Goal: Transaction & Acquisition: Purchase product/service

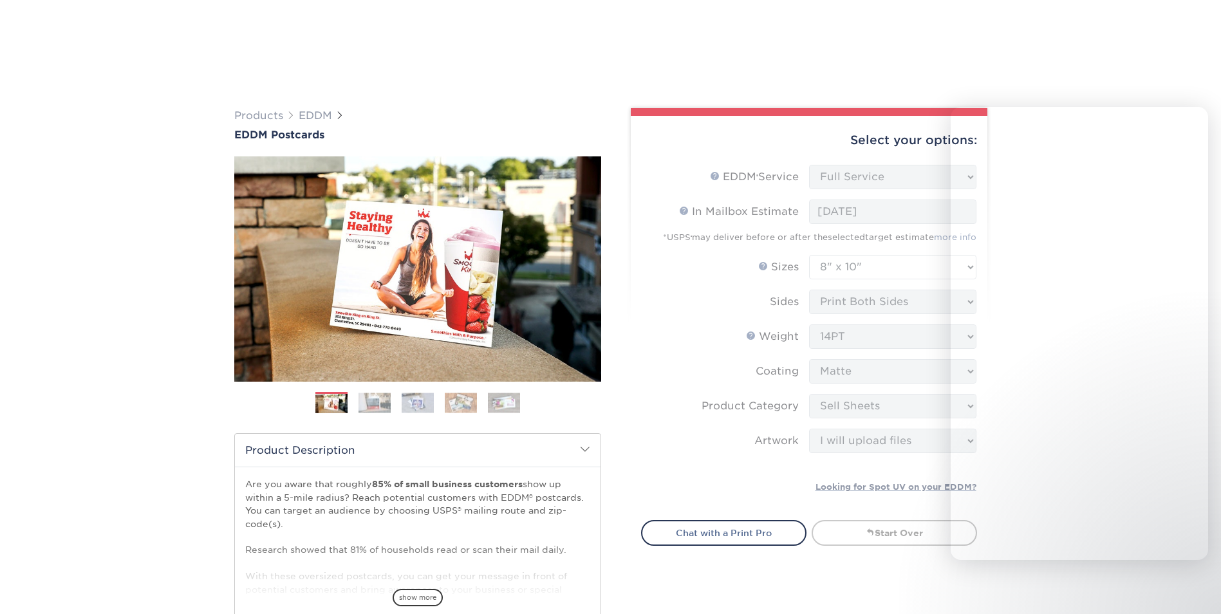
select select "full_service"
select select "8.00x10.00"
select select "eddd4a87-9082-47bb-843b-3bca55f6c842"
select select "upload"
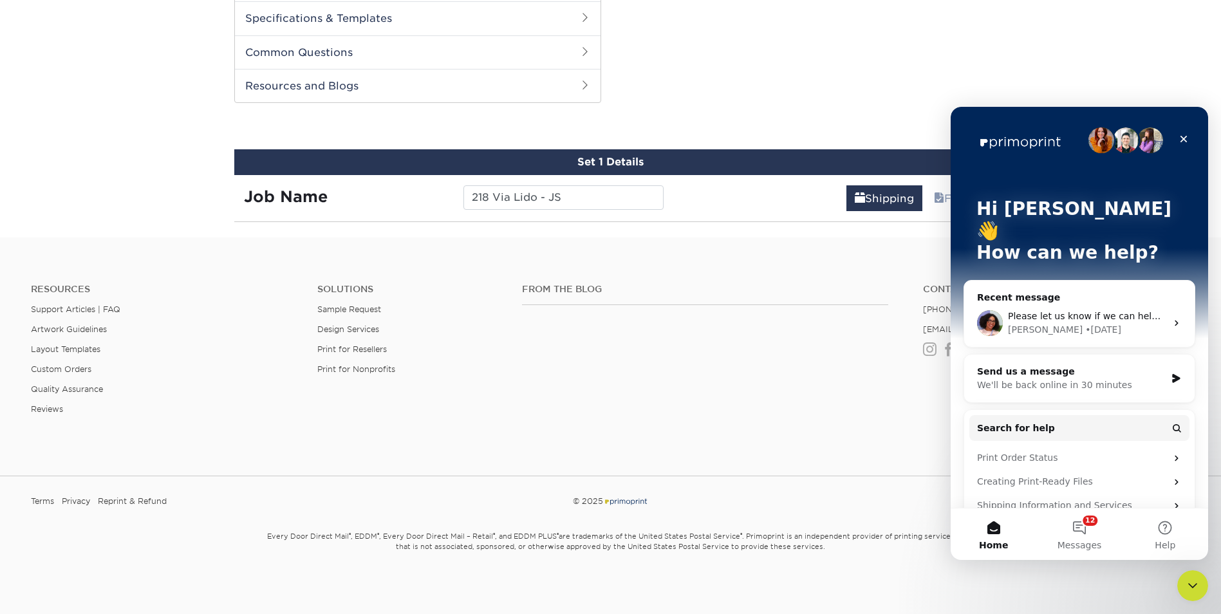
scroll to position [615, 0]
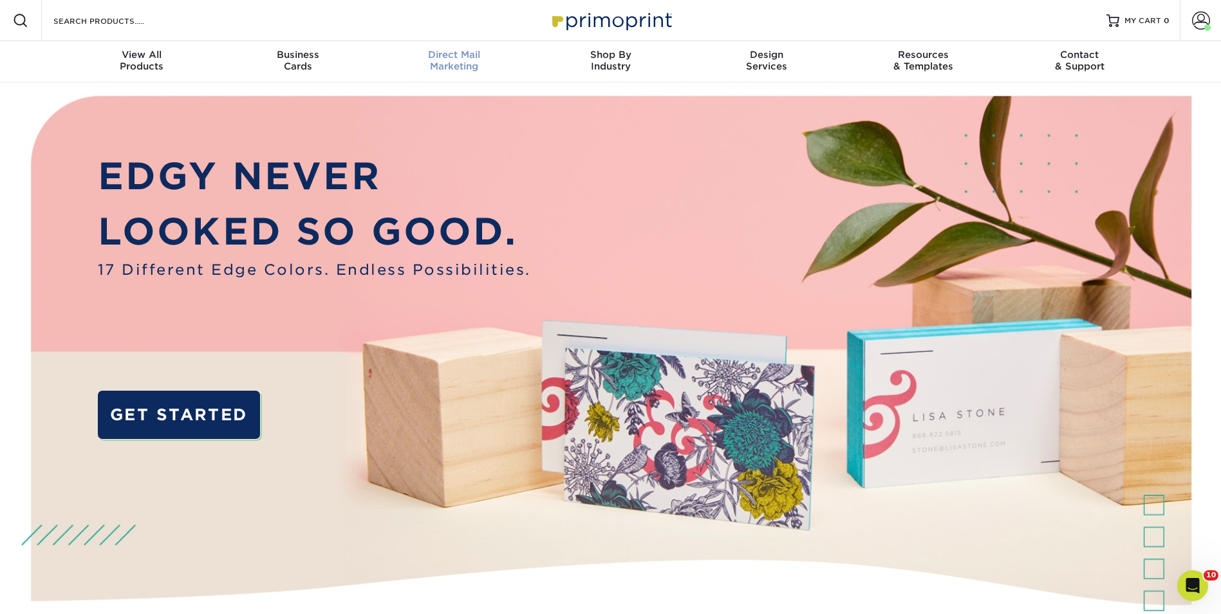
click at [485, 59] on span "Direct Mail" at bounding box center [454, 55] width 156 height 12
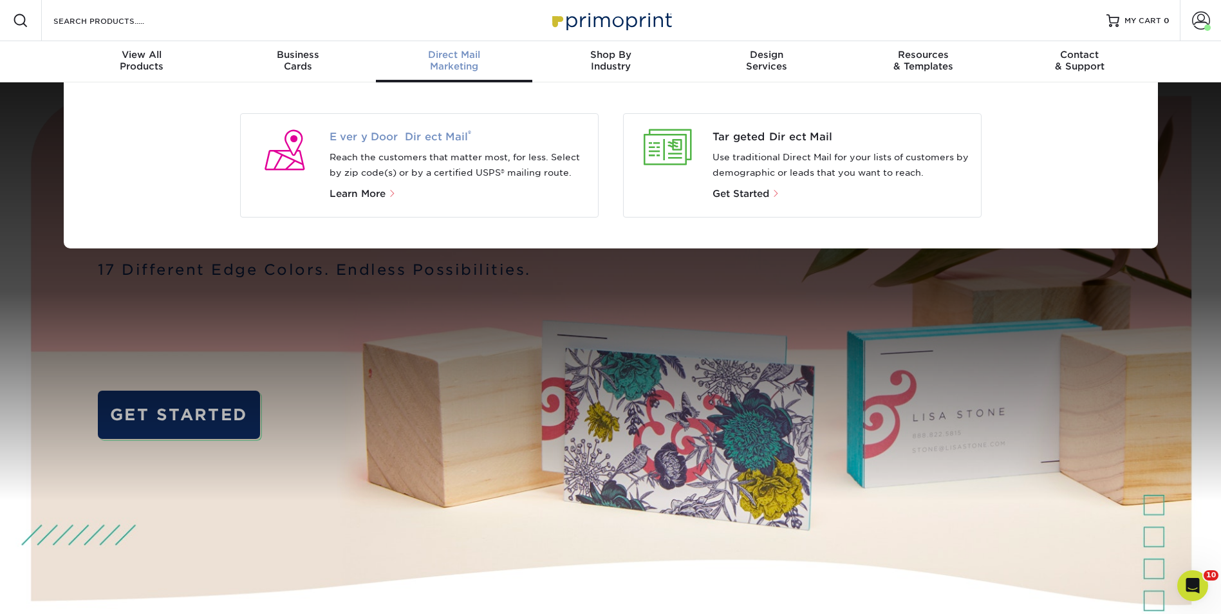
click at [420, 136] on span "Every Door Direct Mail ®" at bounding box center [458, 136] width 258 height 15
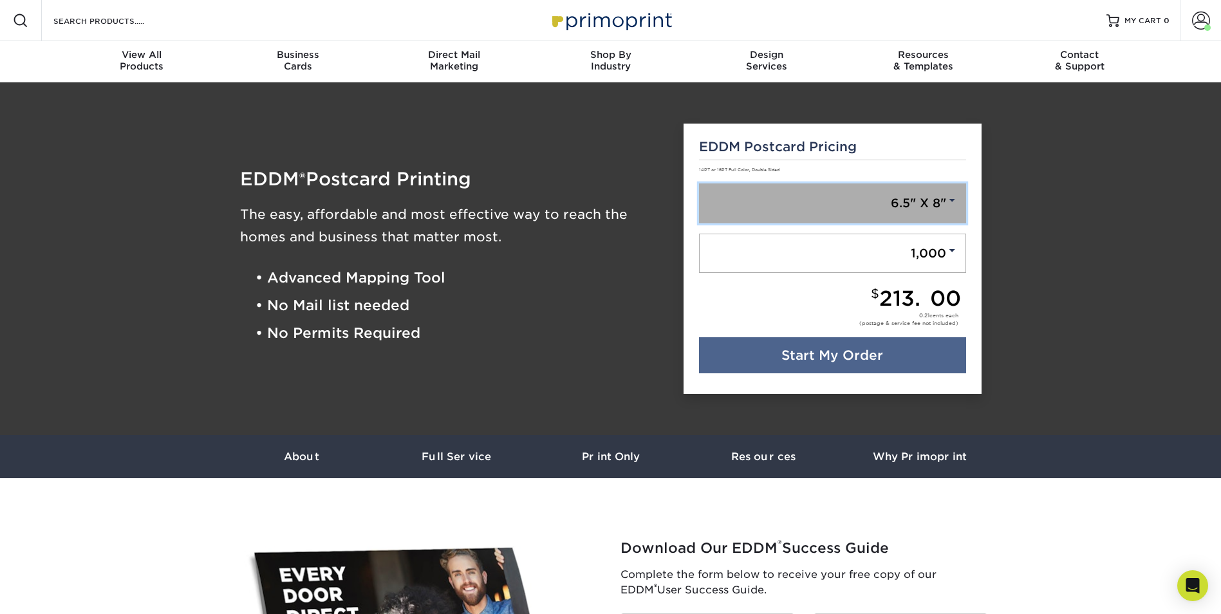
click at [851, 194] on link "6.5" X 8"" at bounding box center [832, 203] width 267 height 40
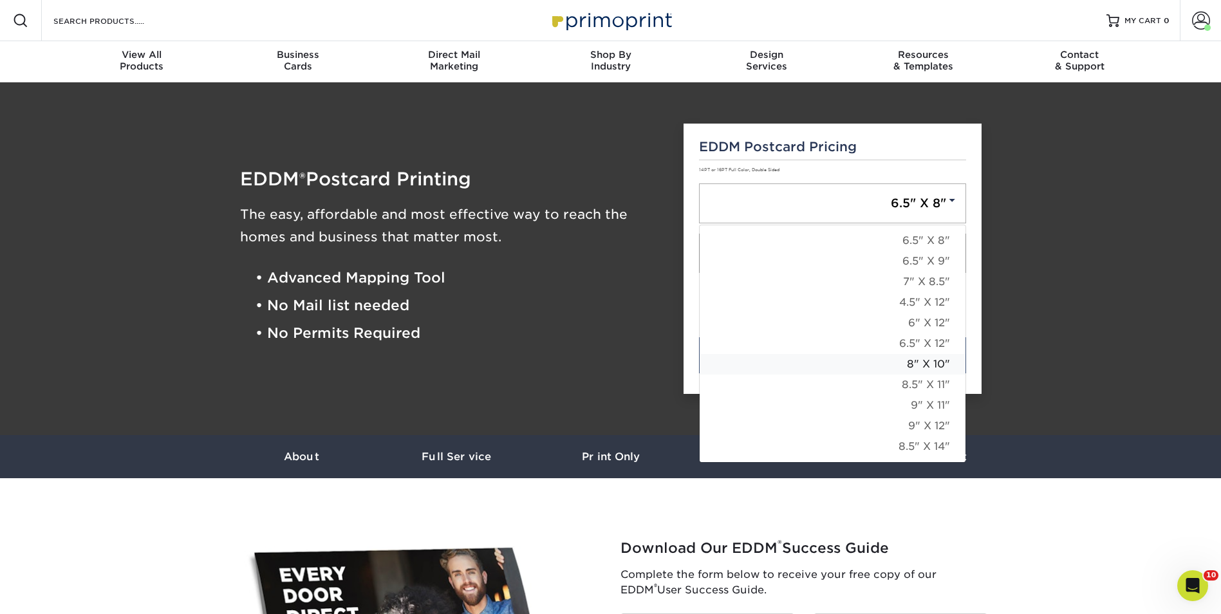
click at [917, 360] on link "8" X 10"" at bounding box center [832, 364] width 266 height 21
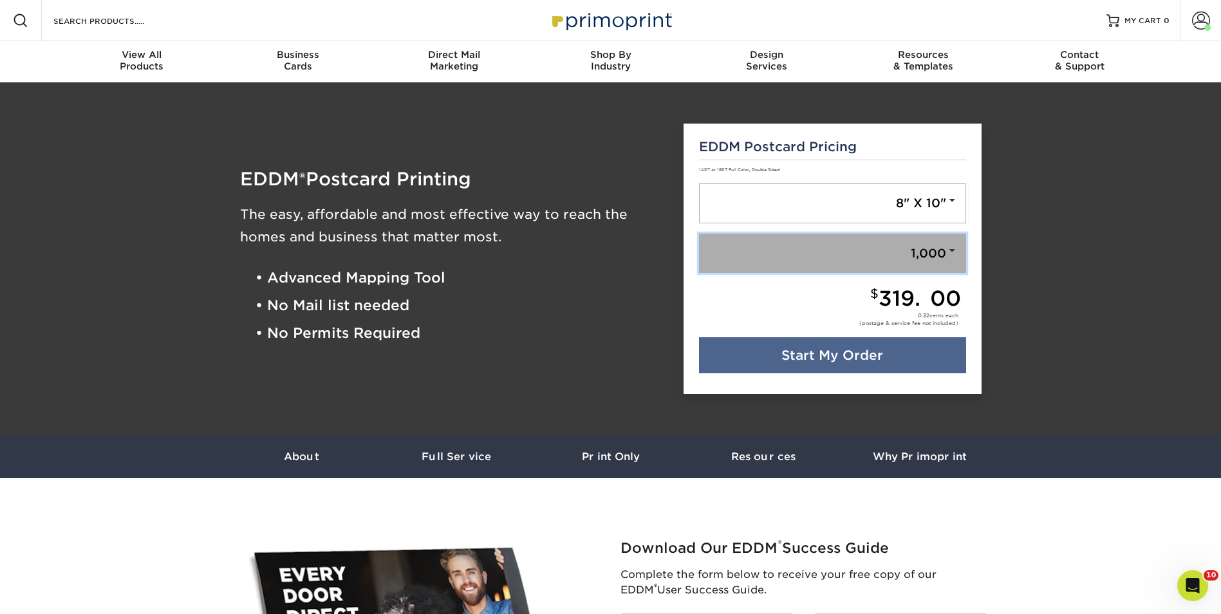
click at [927, 248] on link "1,000" at bounding box center [832, 254] width 267 height 40
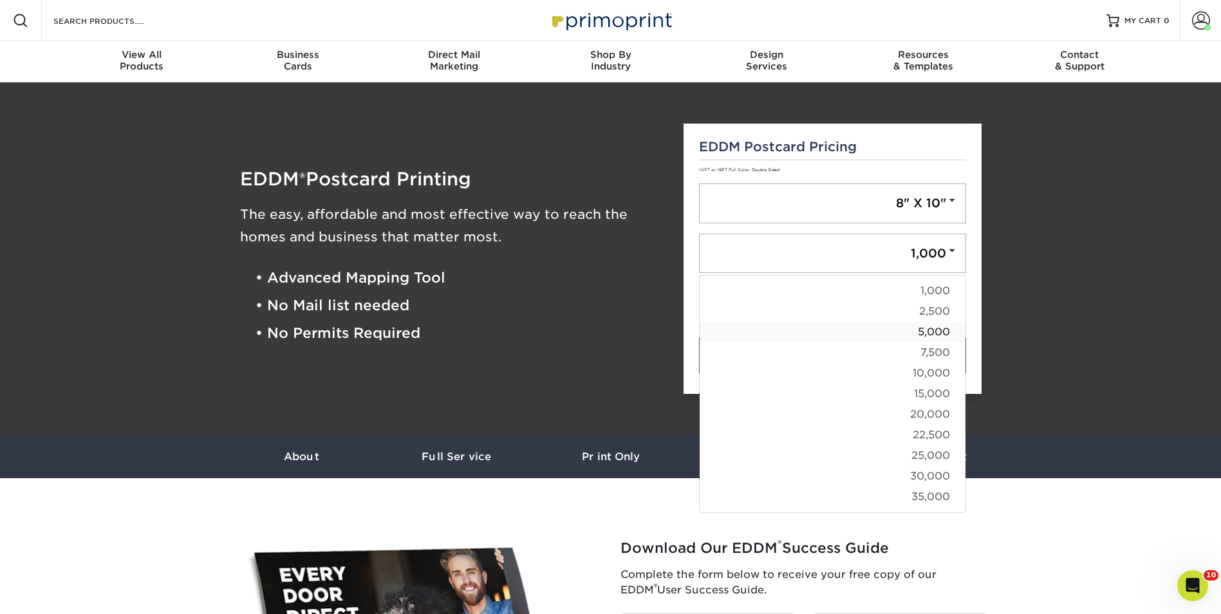
click at [923, 332] on link "5,000" at bounding box center [832, 332] width 266 height 21
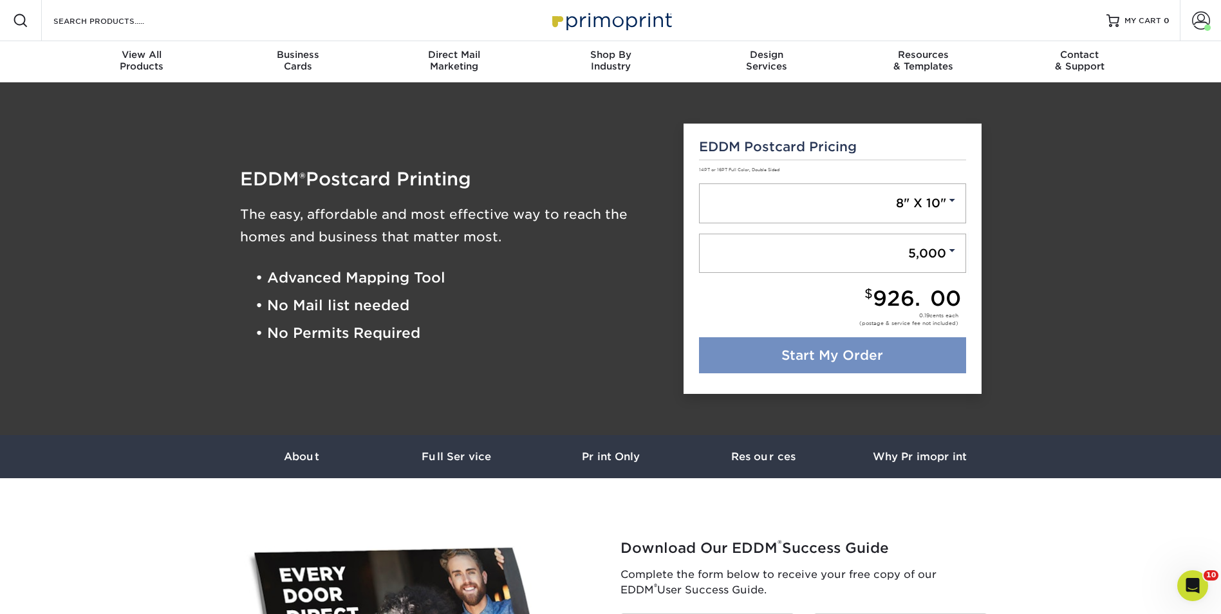
click at [932, 355] on link "Start My Order" at bounding box center [832, 355] width 267 height 36
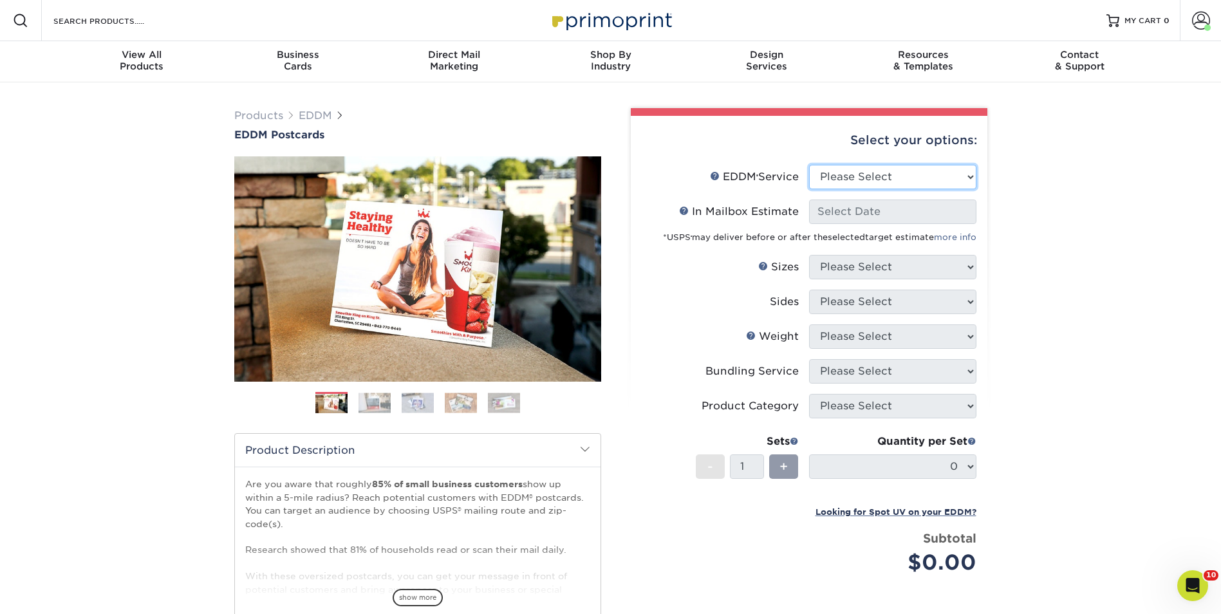
click at [892, 177] on select "Please Select Full Service Print Only" at bounding box center [892, 177] width 167 height 24
select select "full_service"
click at [809, 165] on select "Please Select Full Service Print Only" at bounding box center [892, 177] width 167 height 24
select select "-1"
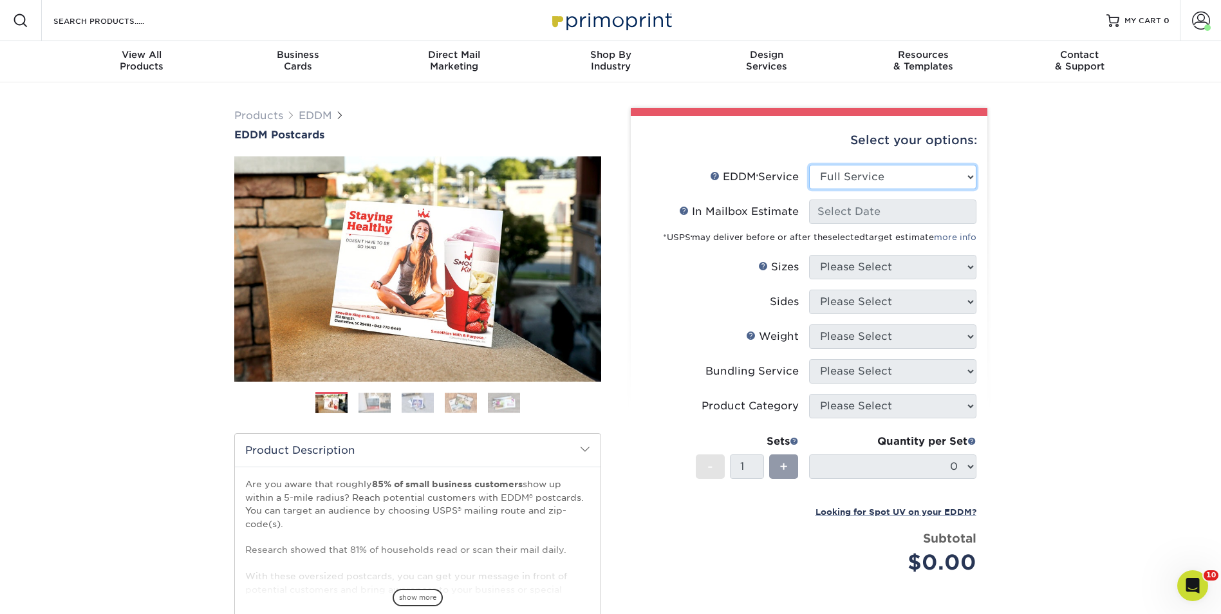
select select "-1"
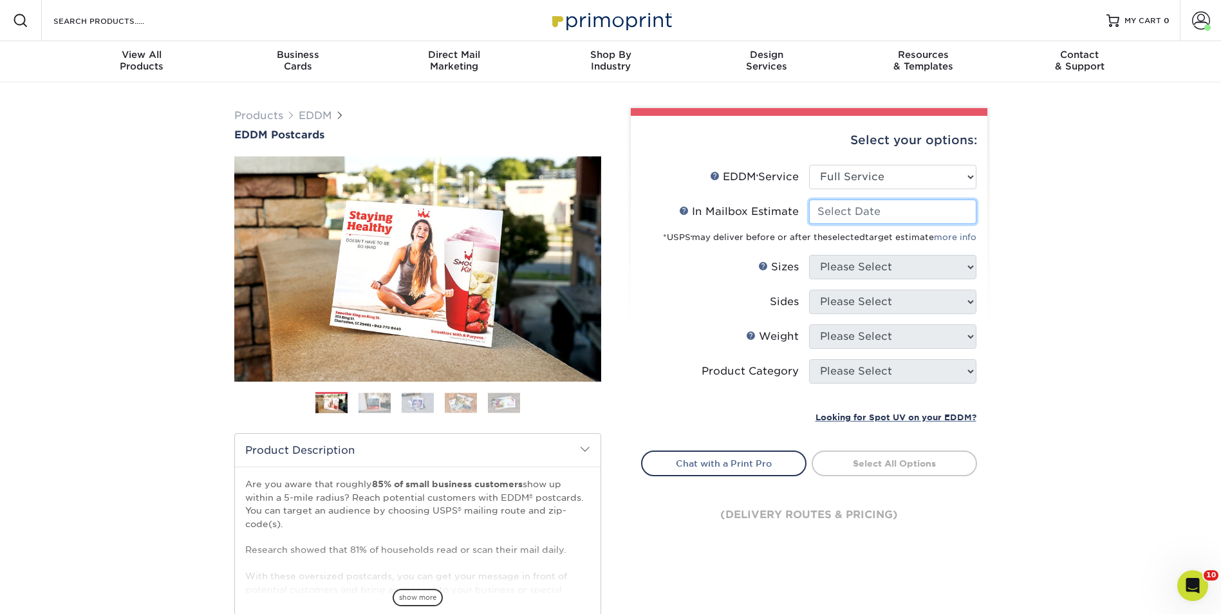
click at [884, 219] on input "In Mailbox Estimate Help In Mailbox Estimate" at bounding box center [892, 211] width 167 height 24
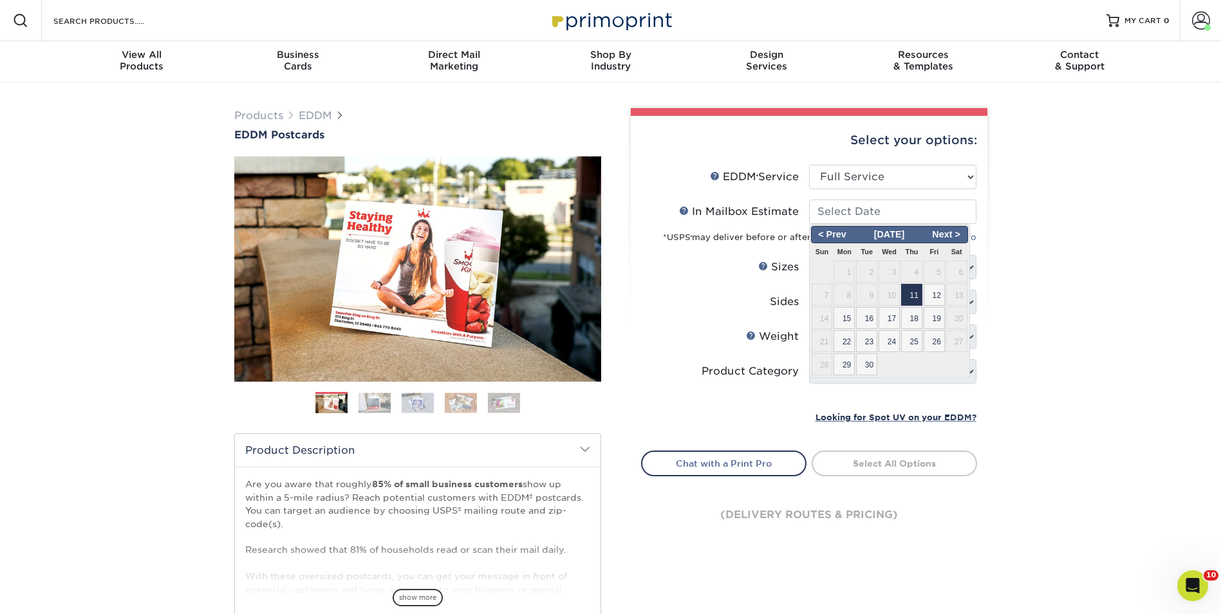
click at [912, 291] on span "11" at bounding box center [911, 295] width 21 height 22
type input "[DATE]"
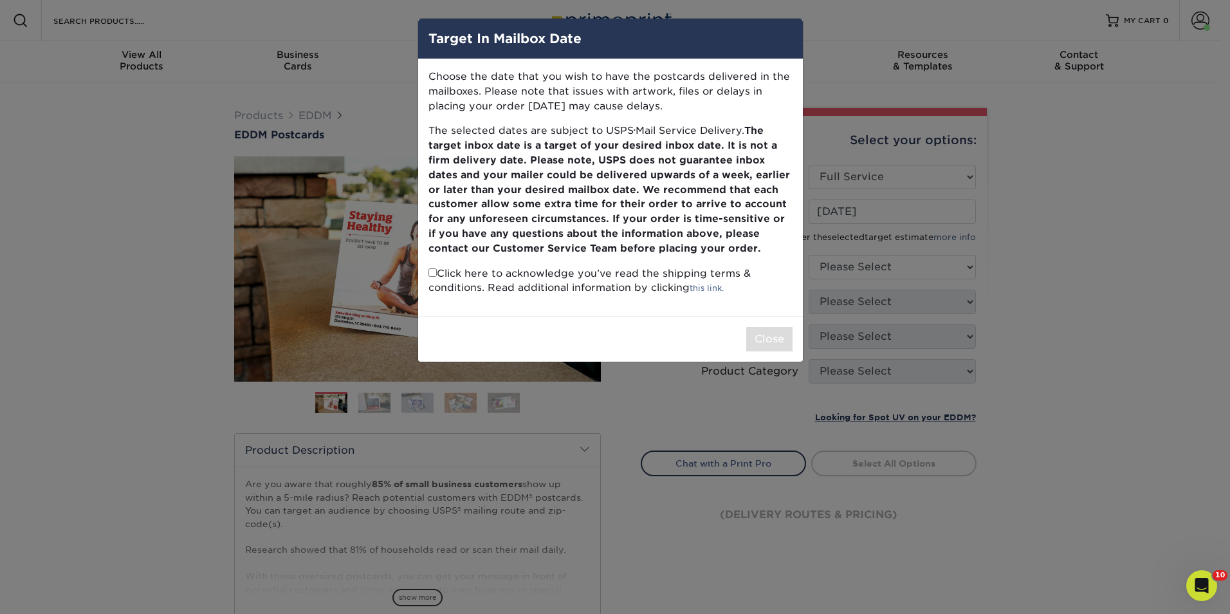
click at [434, 274] on input "checkbox" at bounding box center [433, 272] width 8 height 8
checkbox input "true"
click at [768, 330] on button "Close" at bounding box center [769, 339] width 46 height 24
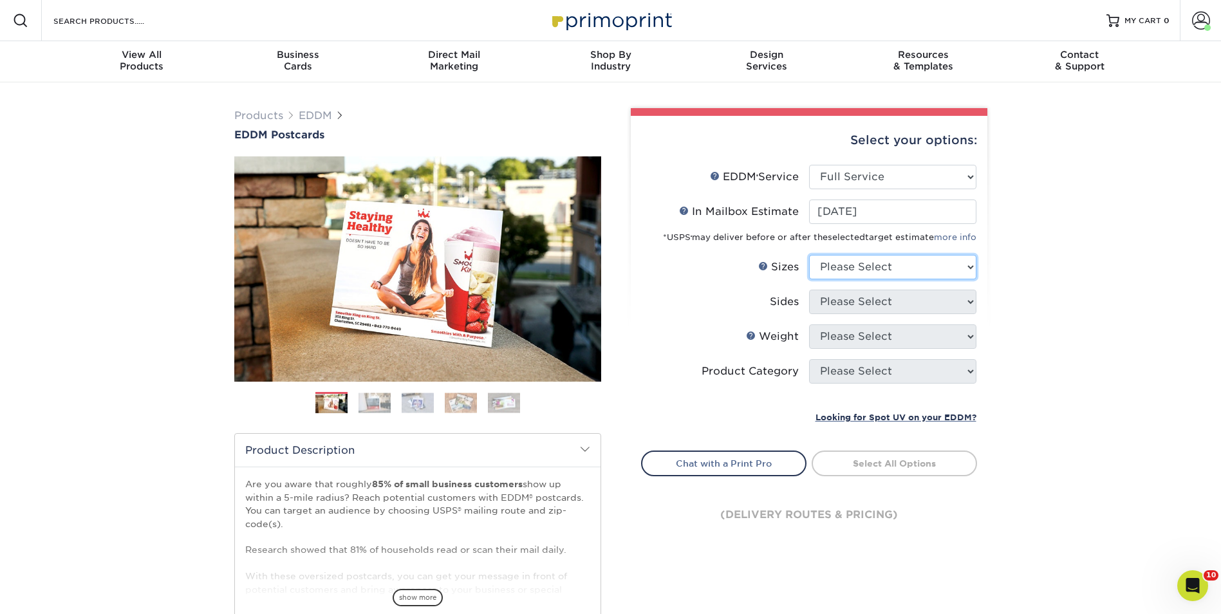
click at [919, 263] on select "Please Select 4.5" x 12" 6" x 12" 6.5" x 8" 6.5" x 9" 6.5" x 12" 7" x 8.5" 8" x…" at bounding box center [892, 267] width 167 height 24
select select "8.00x10.00"
click at [809, 255] on select "Please Select 4.5" x 12" 6" x 12" 6.5" x 8" 6.5" x 9" 6.5" x 12" 7" x 8.5" 8" x…" at bounding box center [892, 267] width 167 height 24
click at [905, 295] on select "Please Select Print Both Sides Print Front Only" at bounding box center [892, 302] width 167 height 24
select select "13abbda7-1d64-4f25-8bb2-c179b224825d"
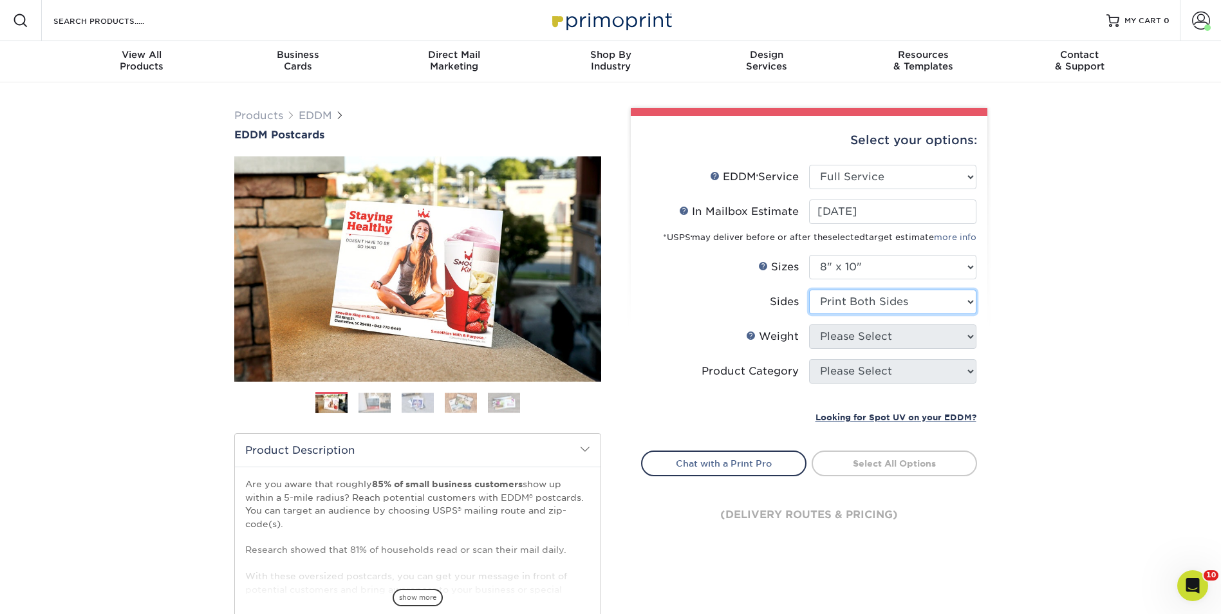
click at [809, 290] on select "Please Select Print Both Sides Print Front Only" at bounding box center [892, 302] width 167 height 24
click at [912, 333] on select "Please Select 16PT 14PT" at bounding box center [892, 336] width 167 height 24
select select "14PT"
click at [809, 324] on select "Please Select 16PT 14PT" at bounding box center [892, 336] width 167 height 24
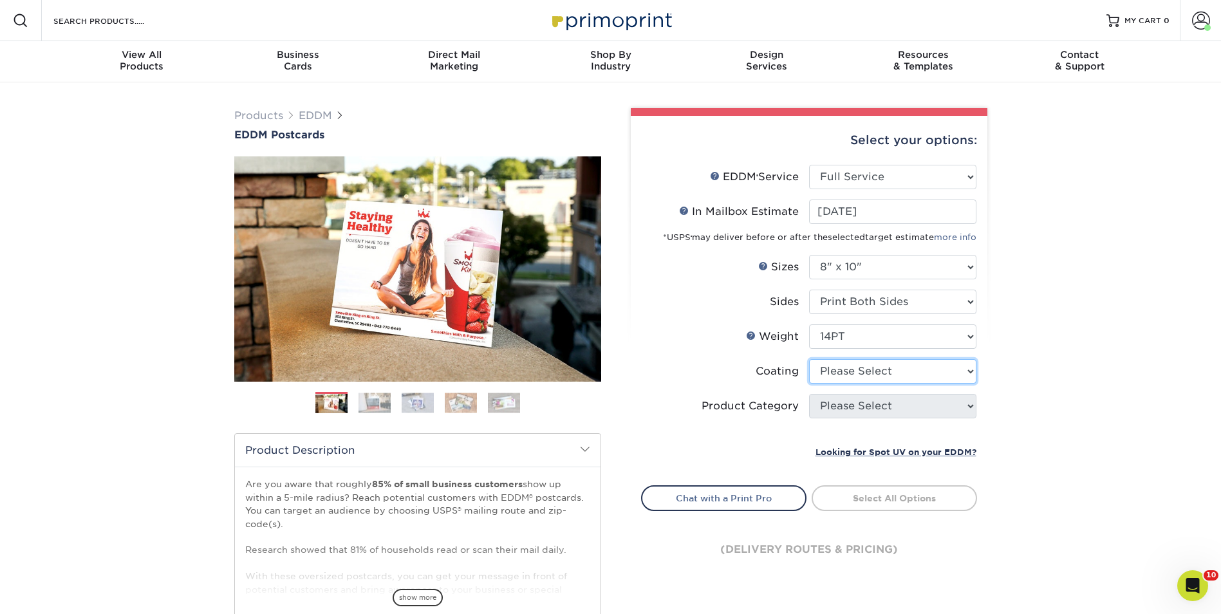
click at [888, 369] on select at bounding box center [892, 371] width 167 height 24
select select "121bb7b5-3b4d-429f-bd8d-bbf80e953313"
click at [809, 359] on select at bounding box center [892, 371] width 167 height 24
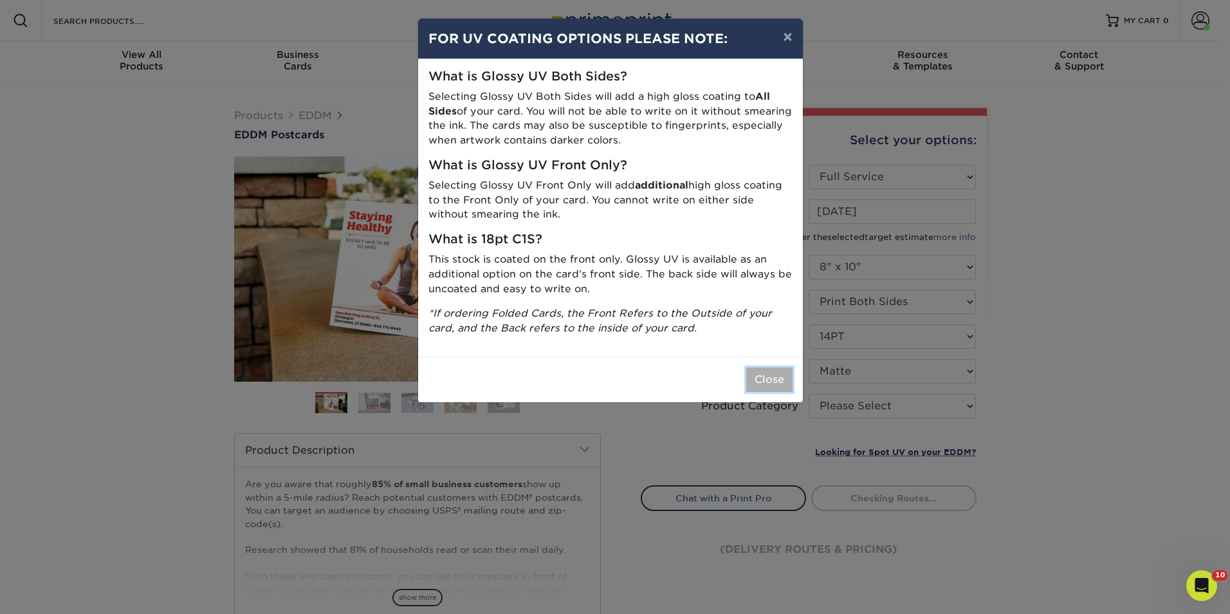
click at [774, 381] on button "Close" at bounding box center [769, 379] width 46 height 24
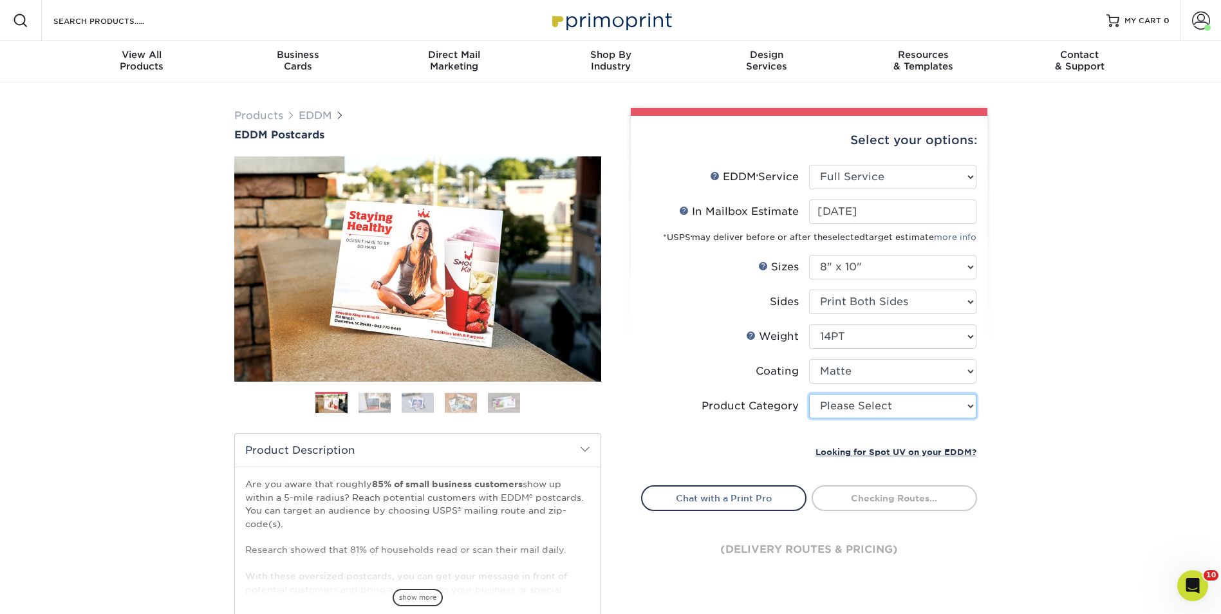
click at [917, 407] on select "Please Select Sell Sheets" at bounding box center [892, 406] width 167 height 24
select select "eddd4a87-9082-47bb-843b-3bca55f6c842"
click at [809, 394] on select "Please Select Sell Sheets" at bounding box center [892, 406] width 167 height 24
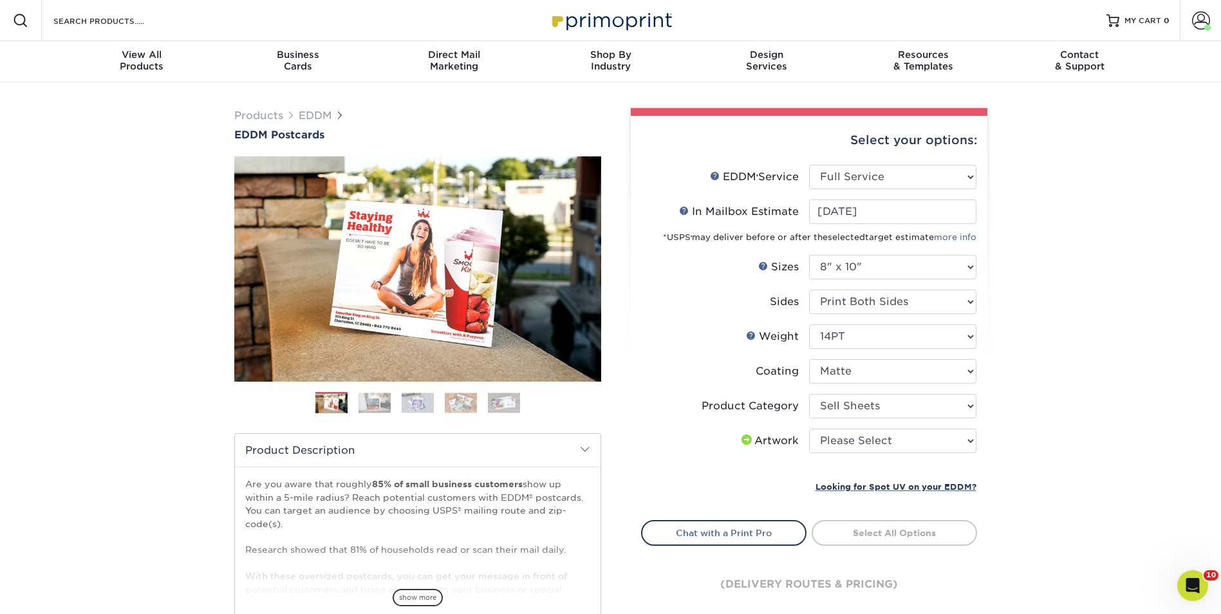
click at [1031, 443] on div "Products EDDM EDDM Postcards Previous Next" at bounding box center [610, 425] width 1221 height 687
click at [916, 444] on select "Please Select I will upload files I need a design - $150" at bounding box center [892, 441] width 167 height 24
select select "upload"
click at [809, 429] on select "Please Select I will upload files I need a design - $150" at bounding box center [892, 441] width 167 height 24
click at [1041, 477] on div "Products EDDM EDDM Postcards Previous Next" at bounding box center [610, 425] width 1221 height 687
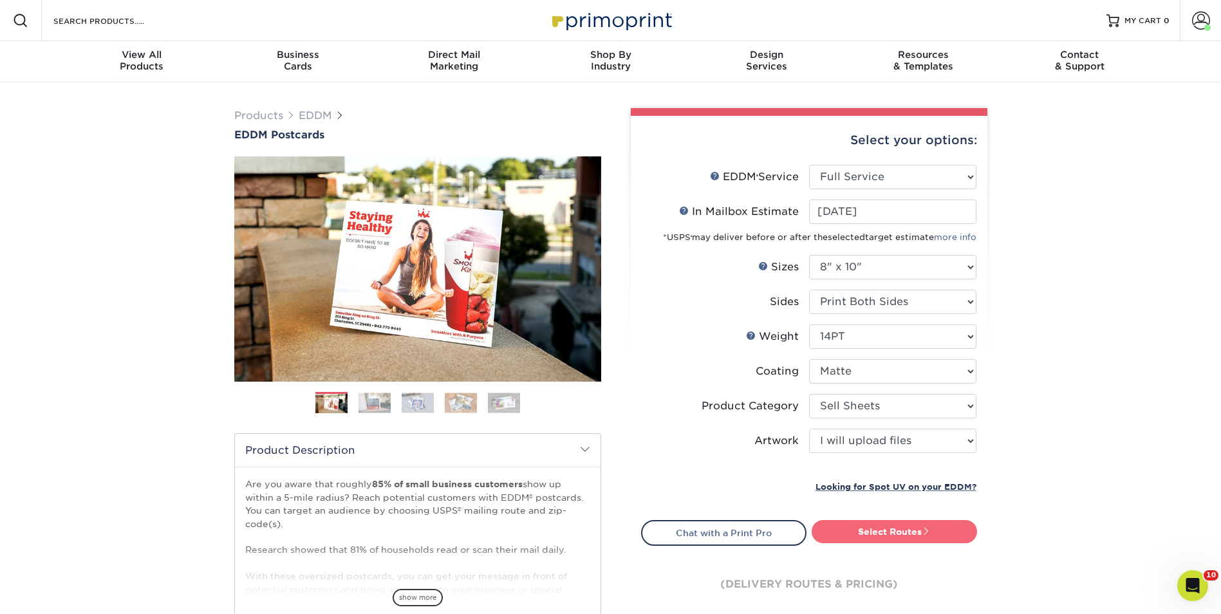
click at [967, 523] on link "Select Routes" at bounding box center [893, 531] width 165 height 23
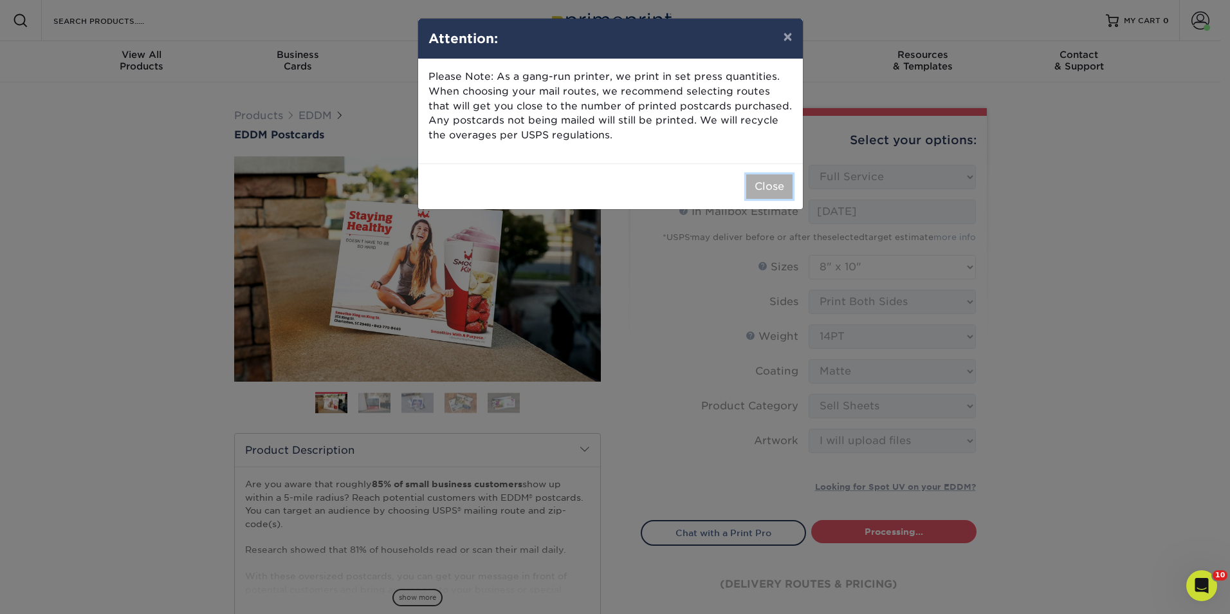
click at [770, 188] on button "Close" at bounding box center [769, 186] width 46 height 24
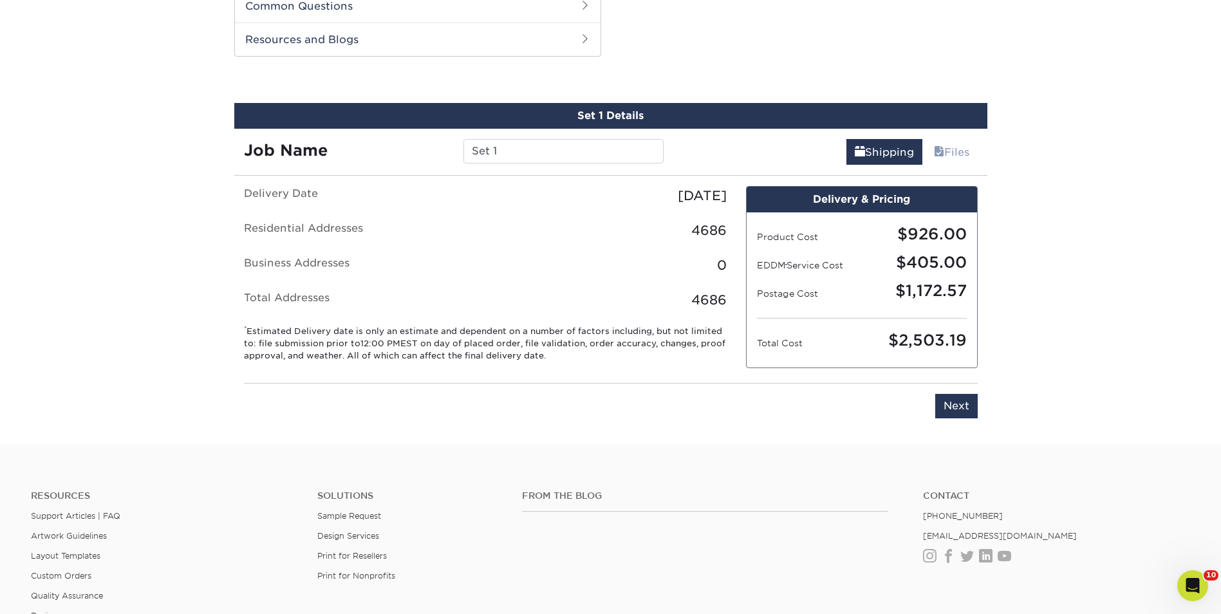
scroll to position [655, 0]
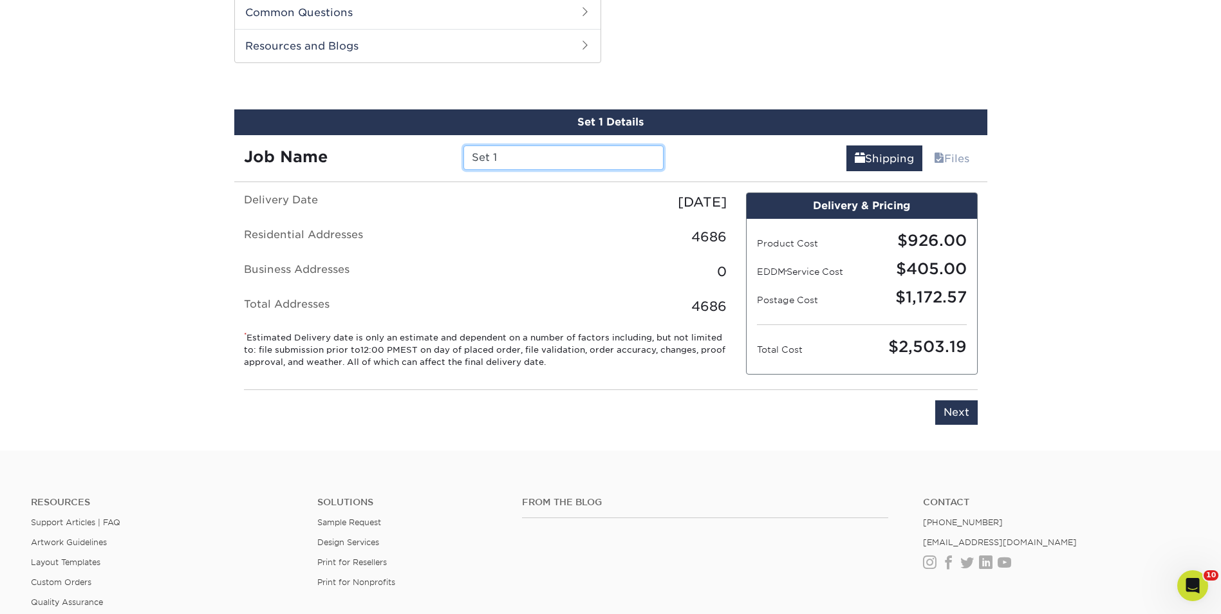
click at [536, 159] on input "Set 1" at bounding box center [563, 157] width 200 height 24
drag, startPoint x: 564, startPoint y: 155, endPoint x: 556, endPoint y: 158, distance: 8.1
click at [556, 158] on input "218 Via Lido - JL" at bounding box center [563, 157] width 200 height 24
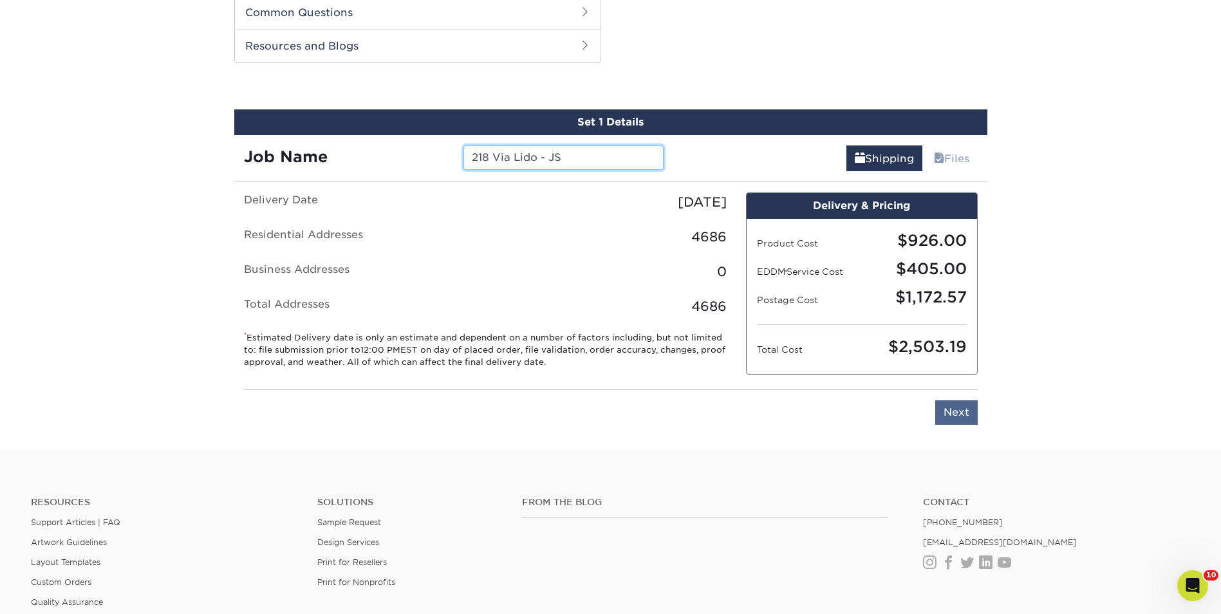
type input "218 Via Lido - JS"
click at [961, 414] on input "Next" at bounding box center [956, 412] width 42 height 24
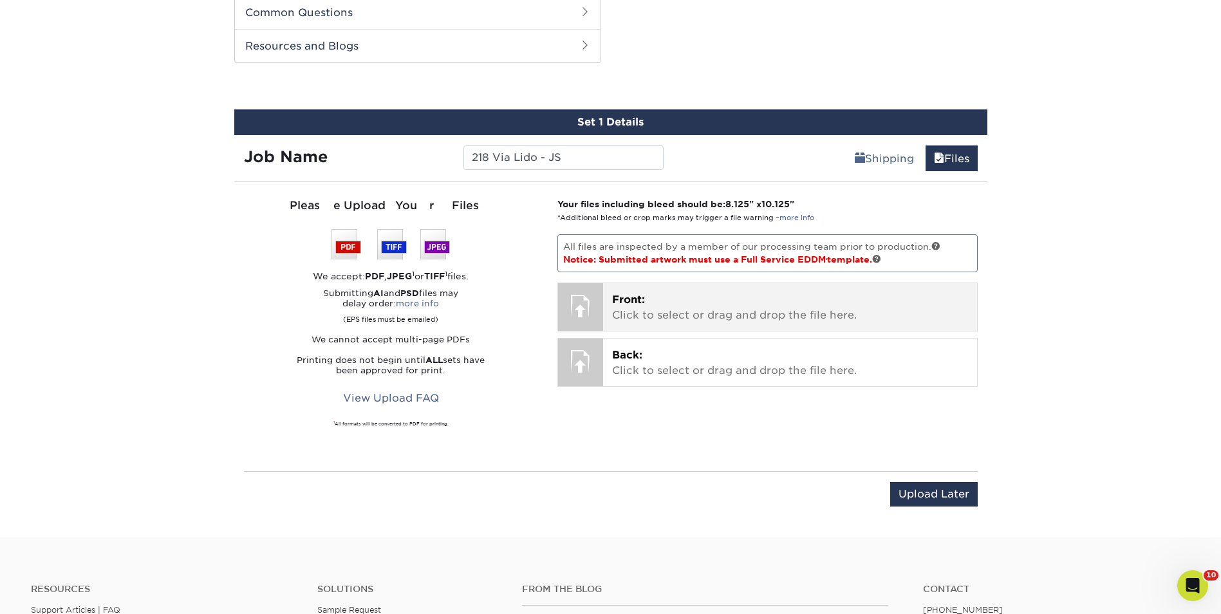
click at [762, 295] on p "Front: Click to select or drag and drop the file here." at bounding box center [790, 307] width 356 height 31
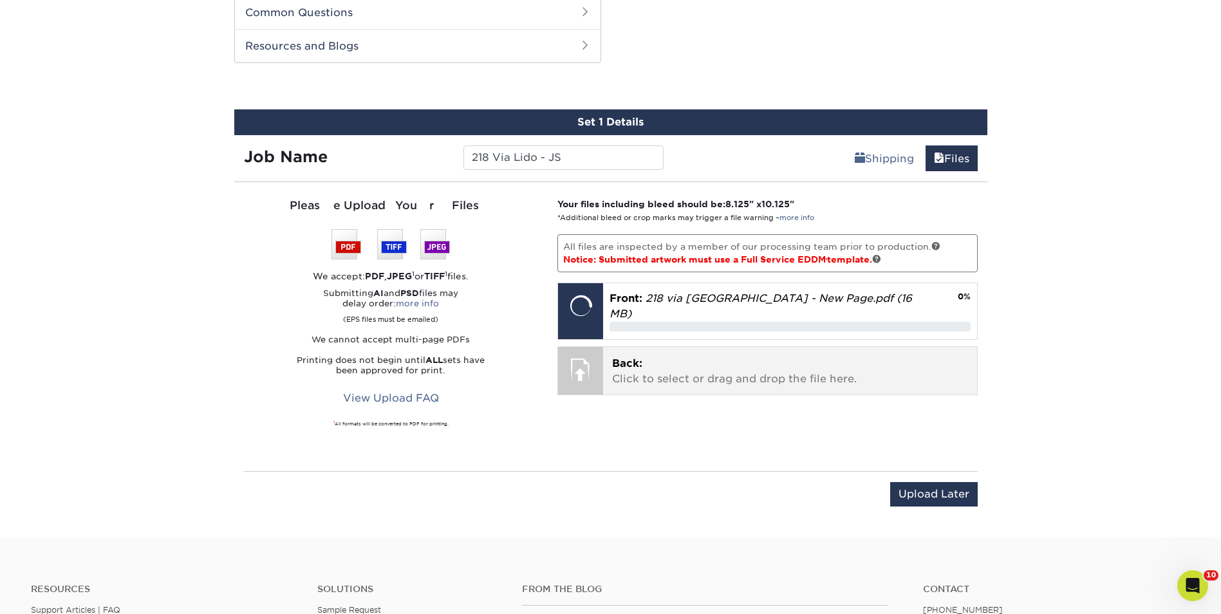
click at [716, 356] on p "Back: Click to select or drag and drop the file here." at bounding box center [790, 371] width 356 height 31
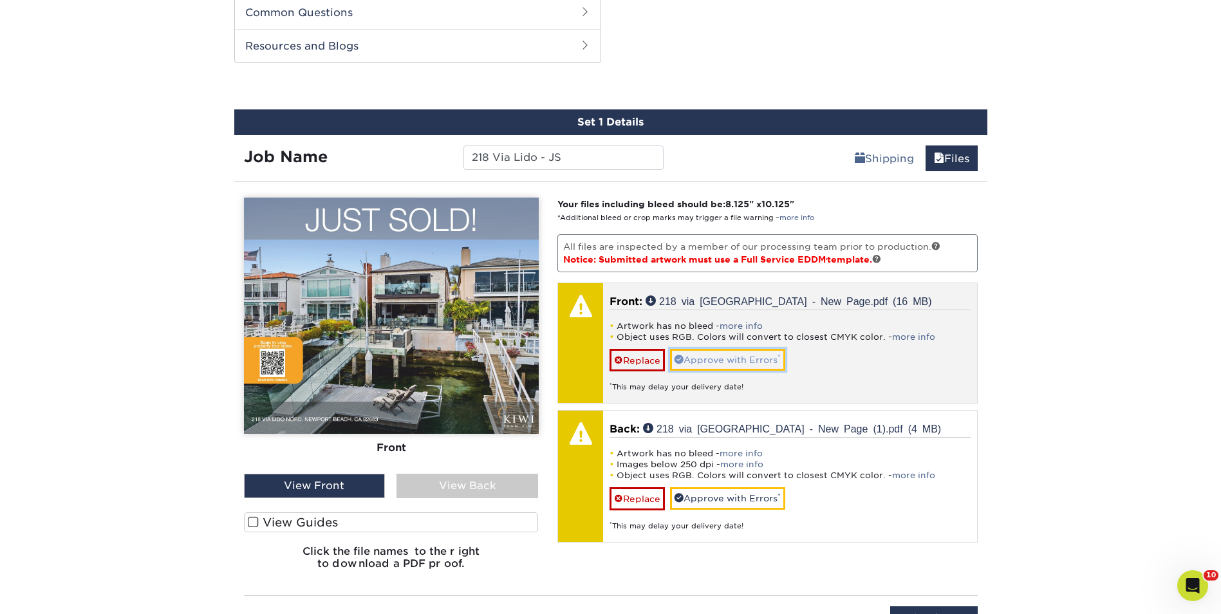
click at [719, 365] on link "Approve with Errors *" at bounding box center [727, 360] width 115 height 22
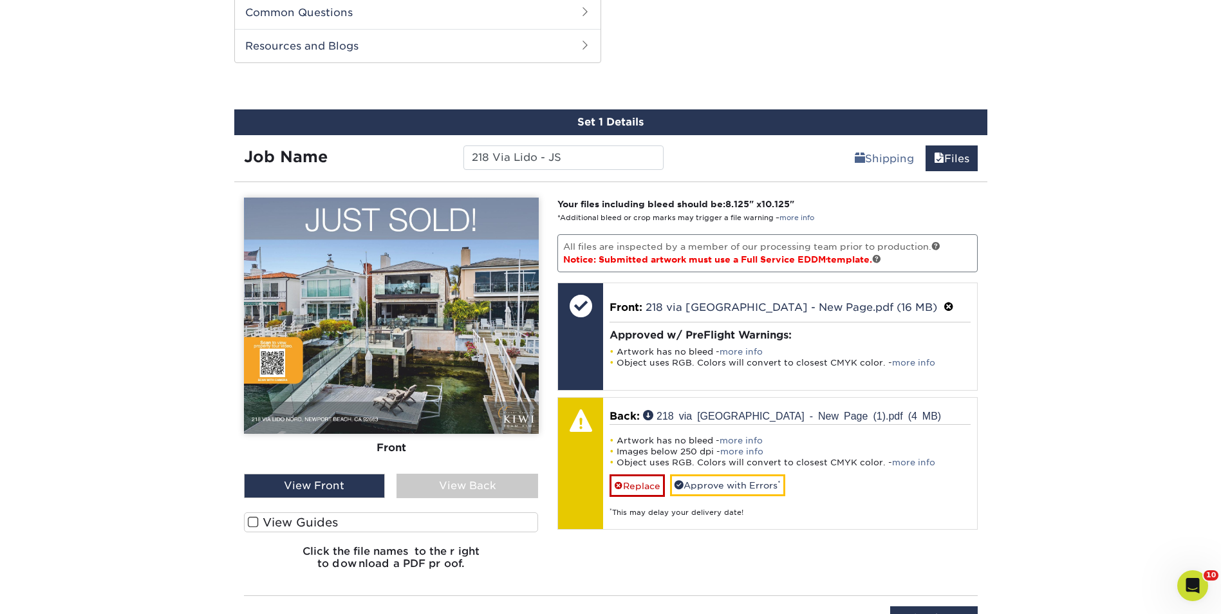
click at [481, 477] on div "View Back" at bounding box center [467, 486] width 142 height 24
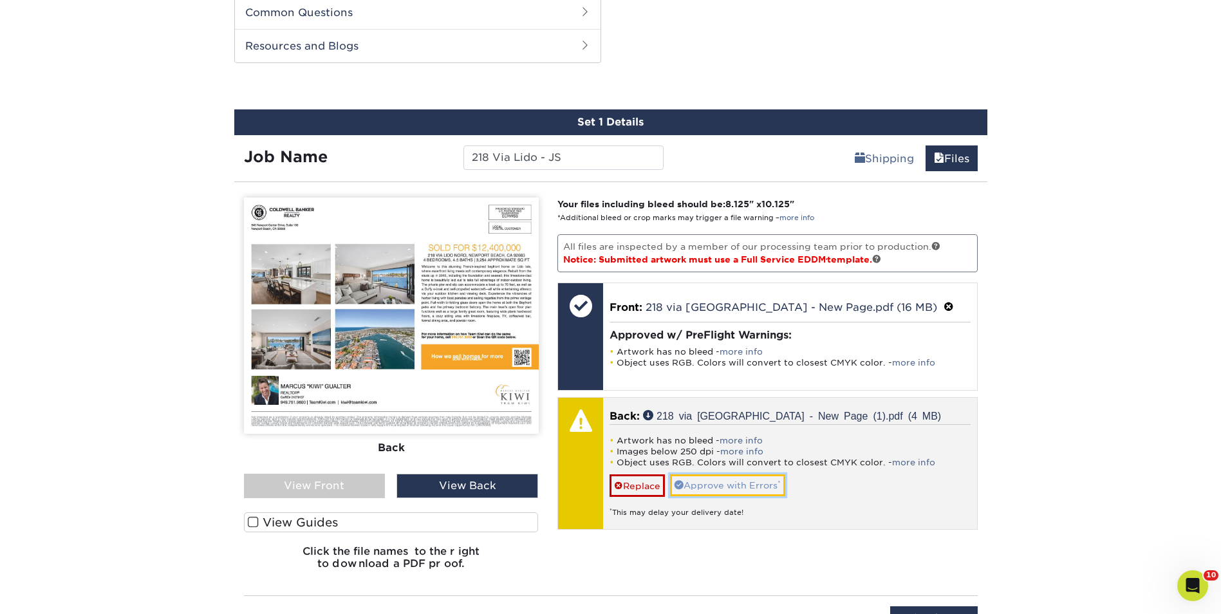
click at [781, 486] on sup "*" at bounding box center [778, 483] width 3 height 8
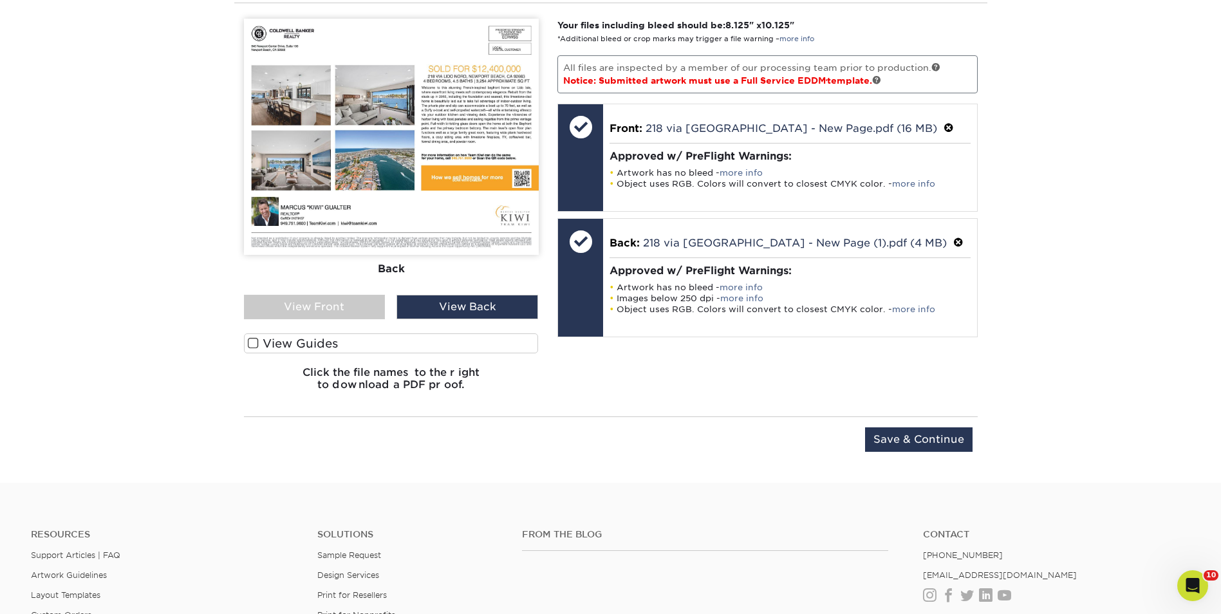
scroll to position [1041, 0]
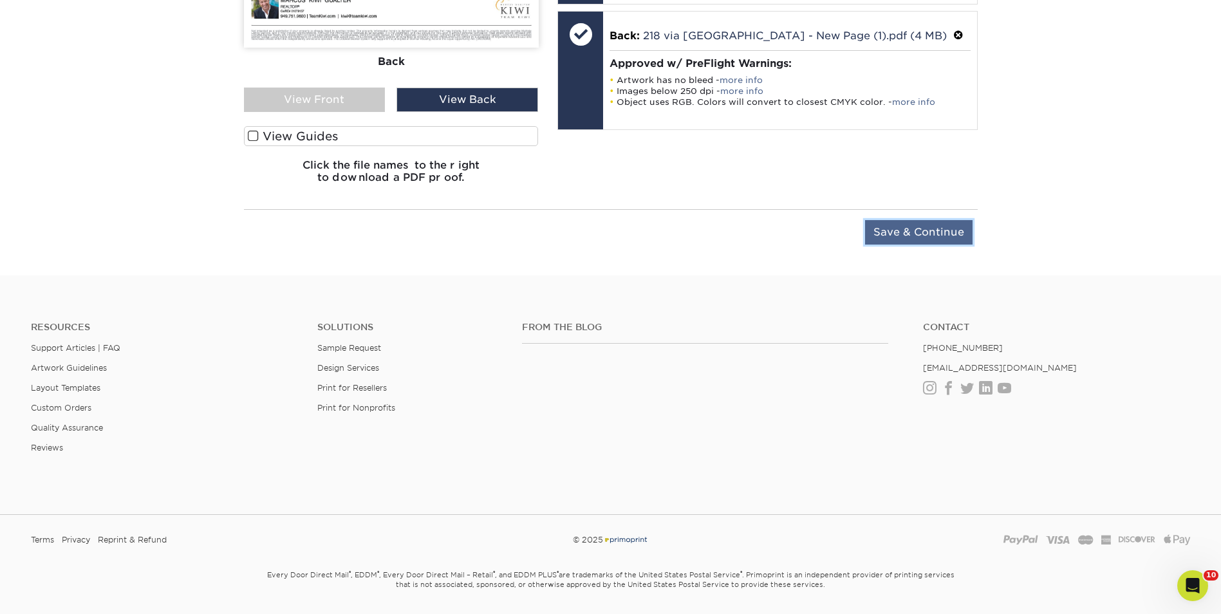
click at [927, 235] on input "Save & Continue" at bounding box center [918, 232] width 107 height 24
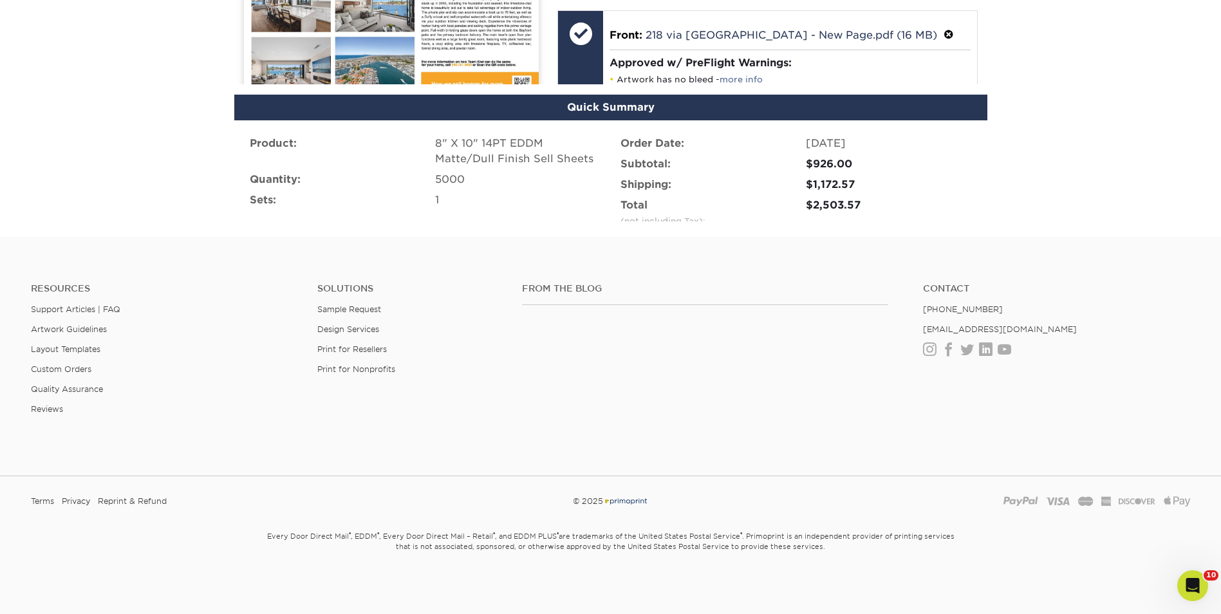
scroll to position [836, 0]
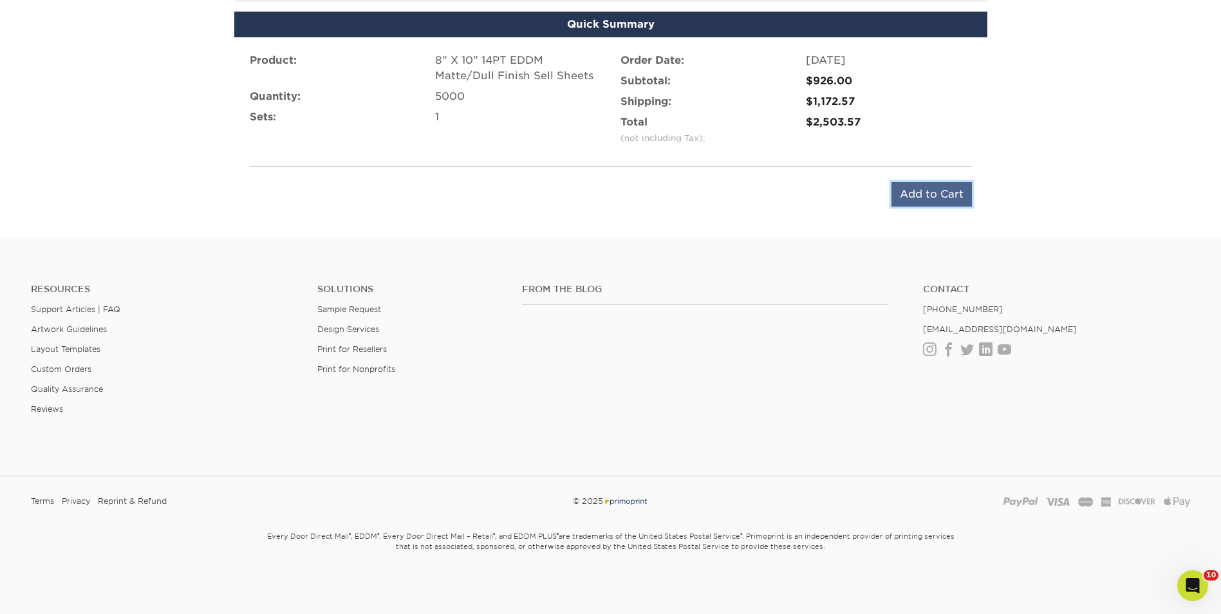
click at [930, 192] on input "Add to Cart" at bounding box center [931, 194] width 80 height 24
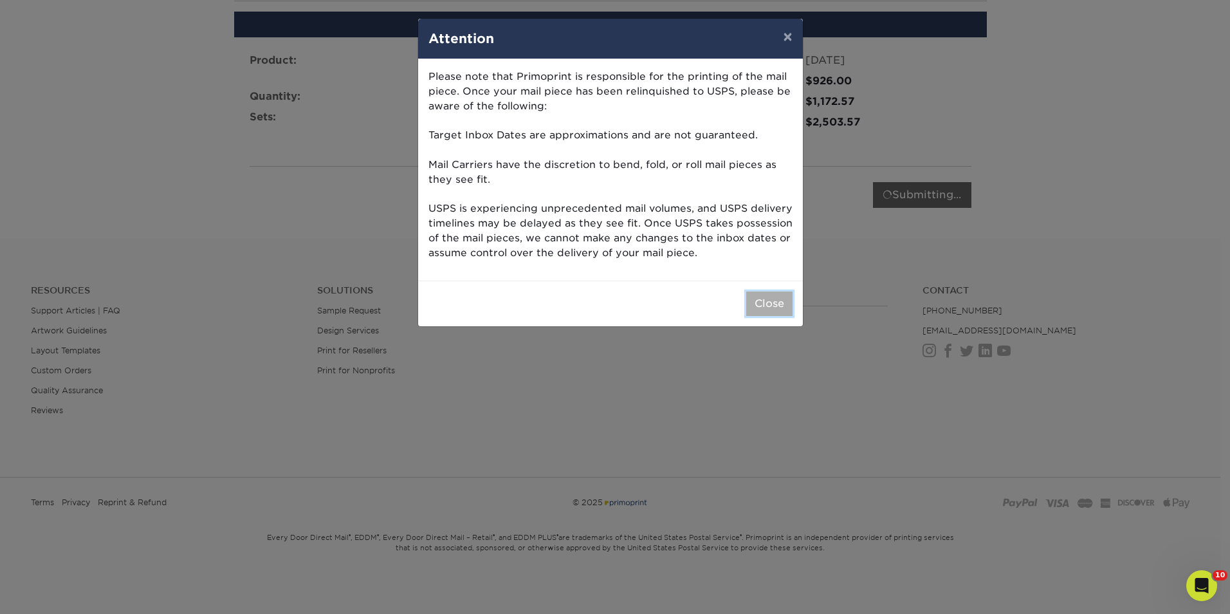
click at [751, 306] on button "Close" at bounding box center [769, 303] width 46 height 24
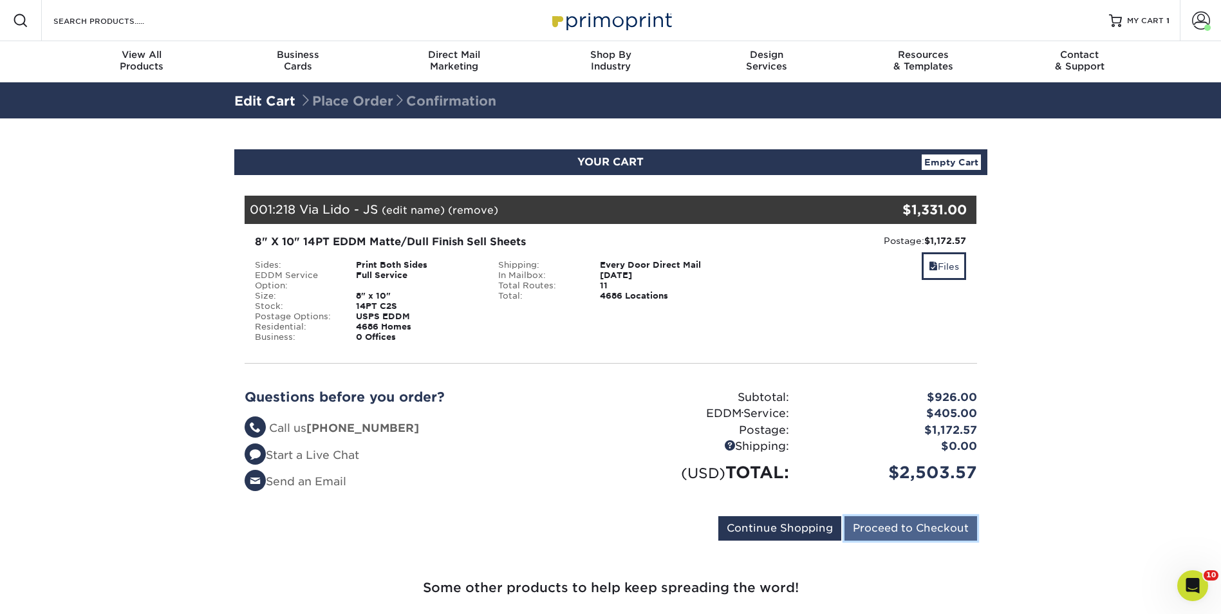
click at [925, 523] on input "Proceed to Checkout" at bounding box center [910, 528] width 133 height 24
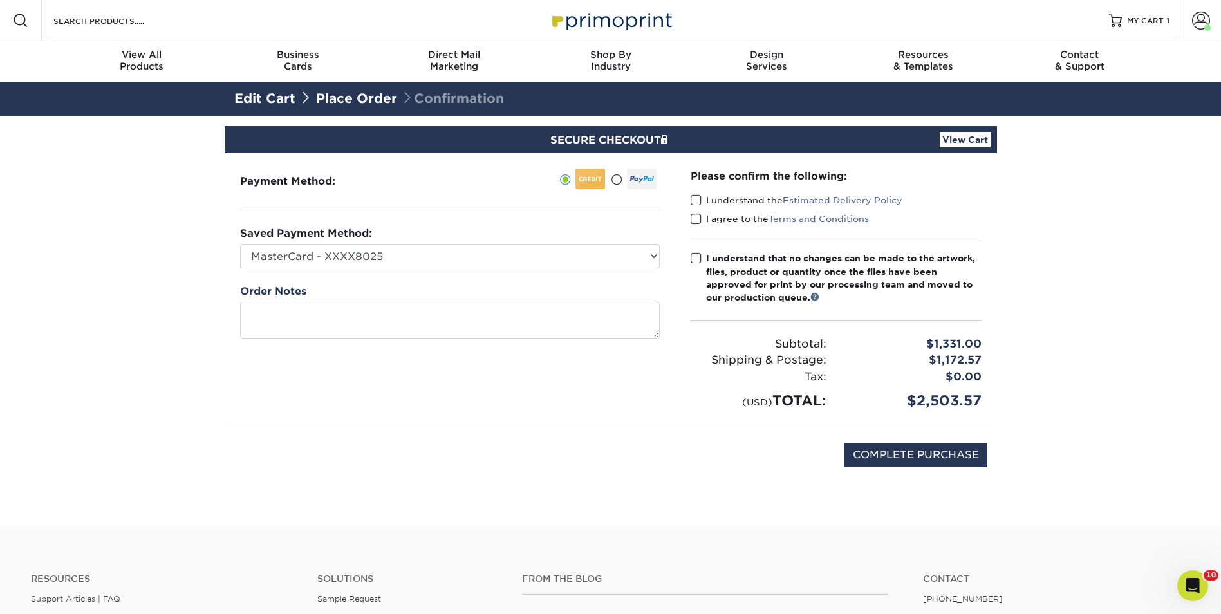
click at [699, 198] on span at bounding box center [695, 200] width 11 height 12
click at [0, 0] on input "I understand the Estimated Delivery Policy" at bounding box center [0, 0] width 0 height 0
click at [696, 223] on span at bounding box center [695, 219] width 11 height 12
click at [0, 0] on input "I agree to the Terms and Conditions" at bounding box center [0, 0] width 0 height 0
click at [701, 258] on span at bounding box center [695, 258] width 11 height 12
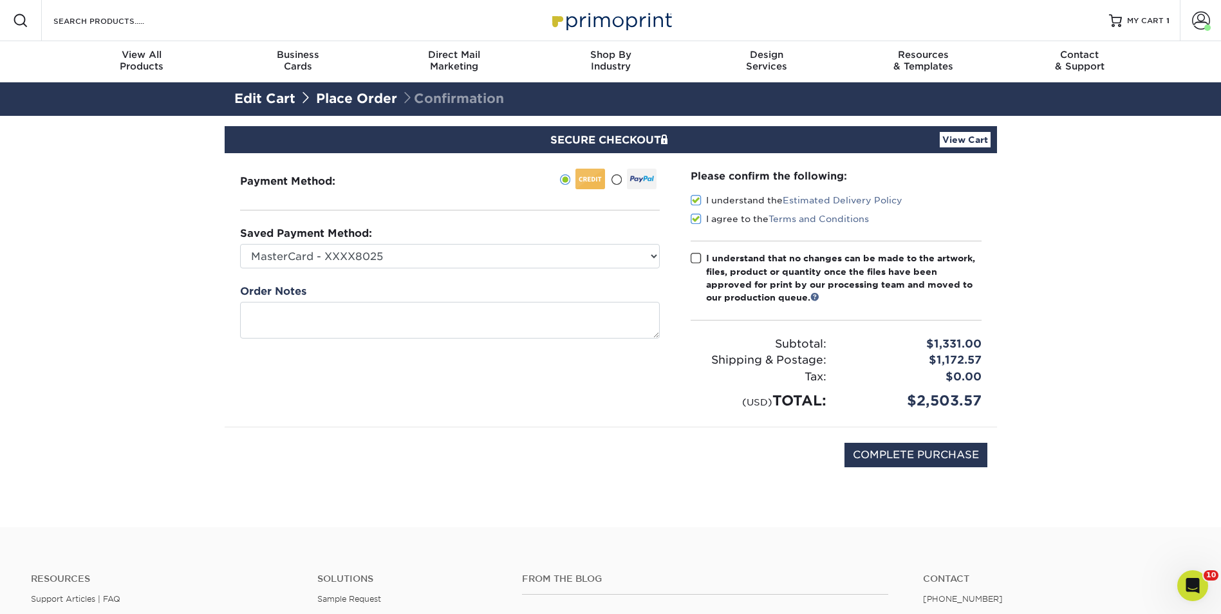
click at [0, 0] on input "I understand that no changes can be made to the artwork, files, product or quan…" at bounding box center [0, 0] width 0 height 0
click at [652, 256] on select "MasterCard - XXXX8025 MasterCard - XXXX6019 MasterCard - XXXX3646 MasterCard - …" at bounding box center [450, 256] width 420 height 24
select select "73917"
click at [240, 244] on select "MasterCard - XXXX8025 MasterCard - XXXX6019 MasterCard - XXXX3646 MasterCard - …" at bounding box center [450, 256] width 420 height 24
drag, startPoint x: 749, startPoint y: 489, endPoint x: 786, endPoint y: 476, distance: 39.5
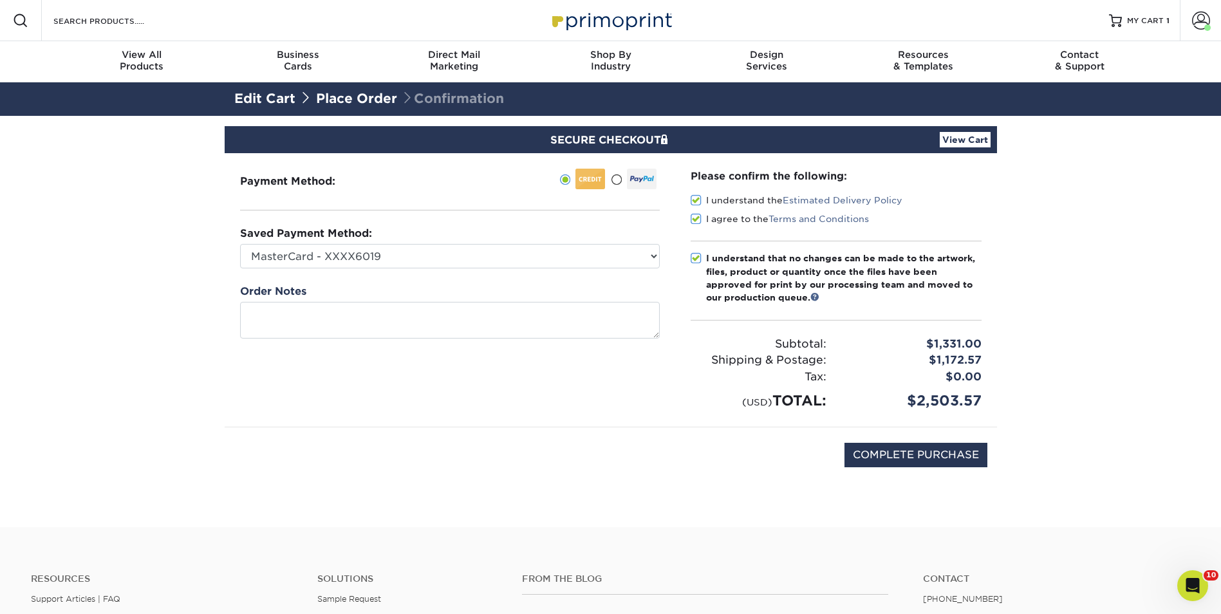
click at [751, 489] on div "COMPLETE PURCHASE" at bounding box center [610, 461] width 753 height 69
click at [927, 454] on input "COMPLETE PURCHASE" at bounding box center [915, 455] width 143 height 24
type input "PROCESSING, PLEASE WAIT..."
